Goal: Check status: Check status

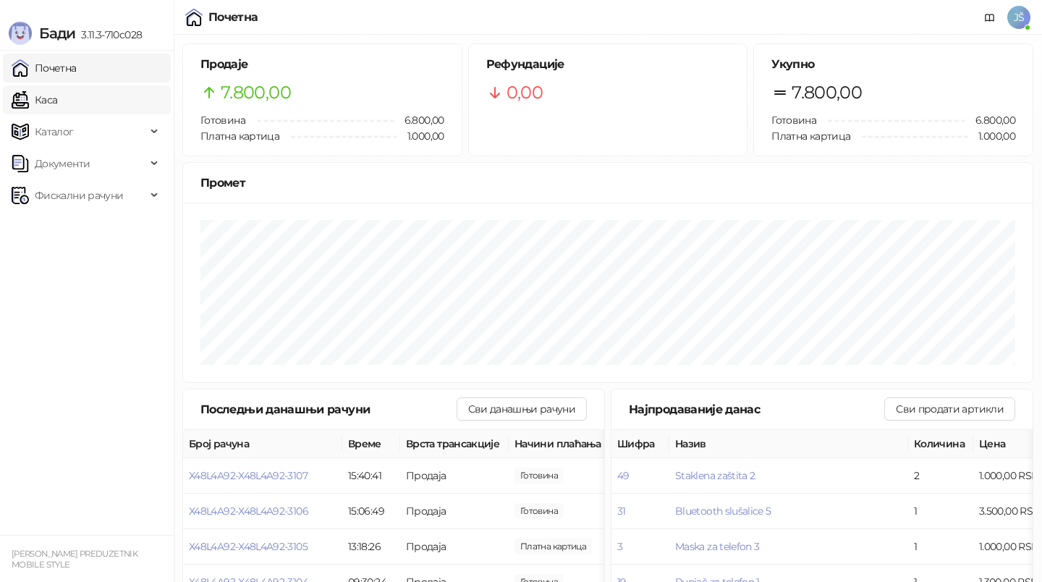
click at [57, 99] on link "Каса" at bounding box center [35, 99] width 46 height 29
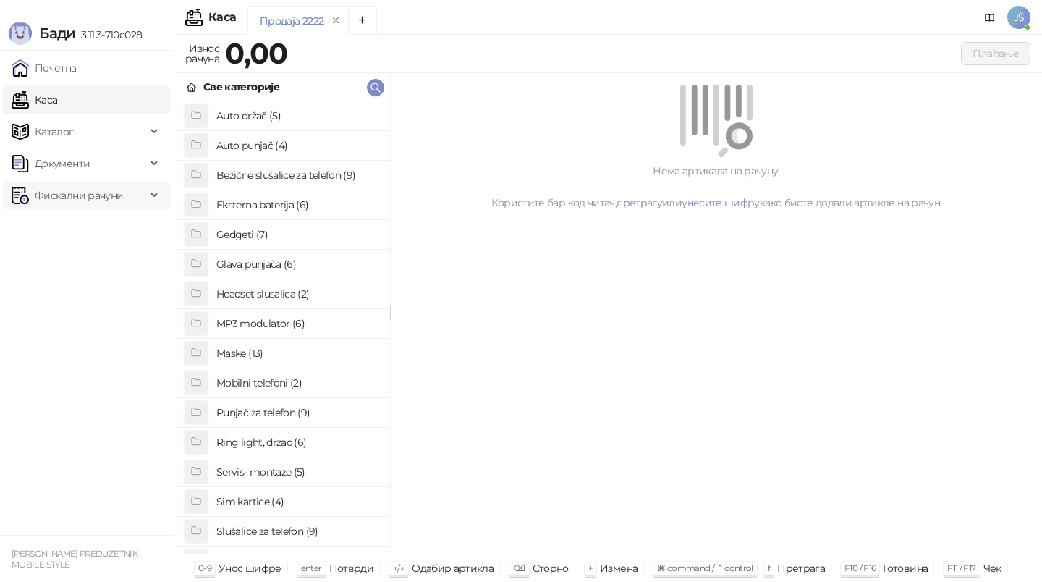
click at [96, 196] on span "Фискални рачуни" at bounding box center [79, 195] width 88 height 29
click at [93, 264] on link "По данима" at bounding box center [55, 259] width 77 height 29
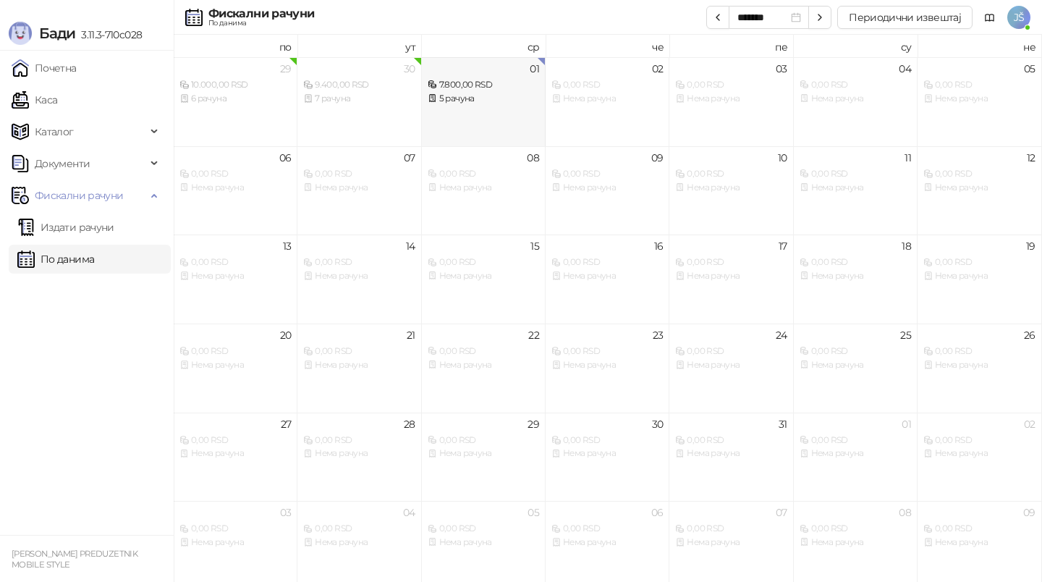
click at [473, 90] on div "7.800,00 RSD" at bounding box center [483, 85] width 111 height 14
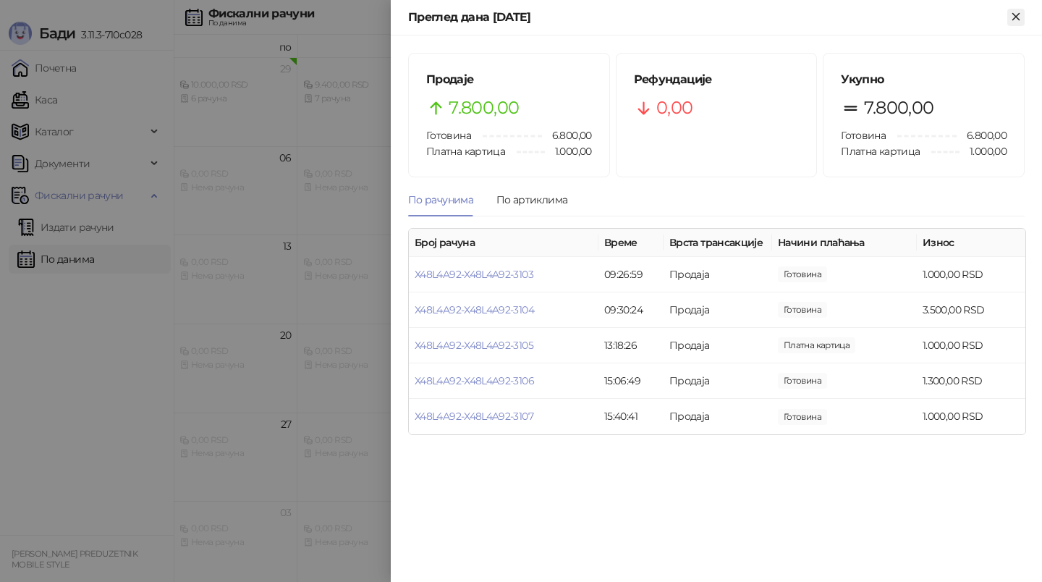
click at [1010, 22] on icon "Close" at bounding box center [1016, 16] width 13 height 13
